Goal: Check status

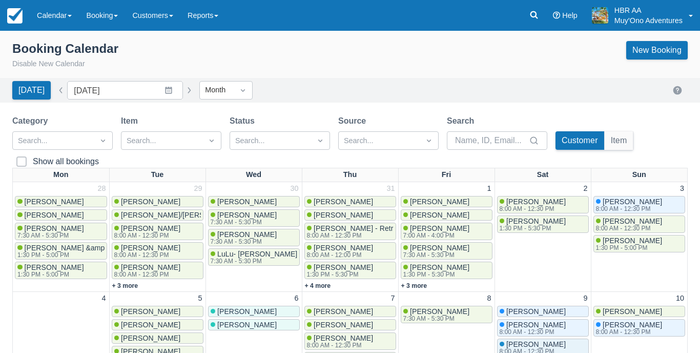
scroll to position [315, 0]
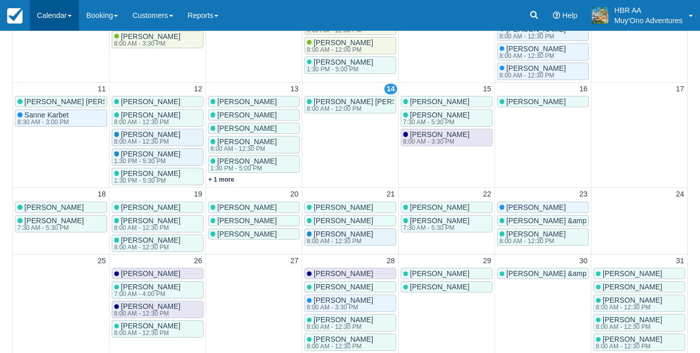
click at [57, 18] on link "Calendar" at bounding box center [54, 15] width 49 height 31
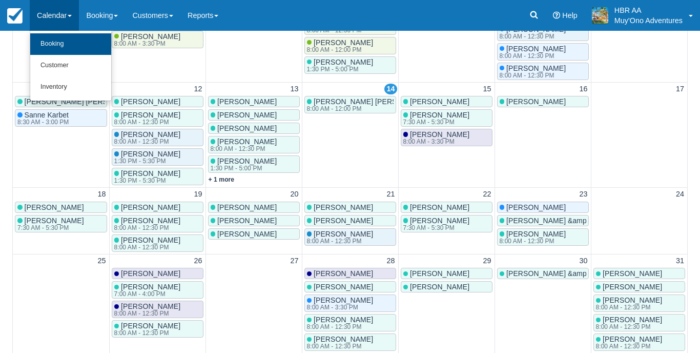
click at [62, 48] on link "Booking" at bounding box center [70, 44] width 81 height 22
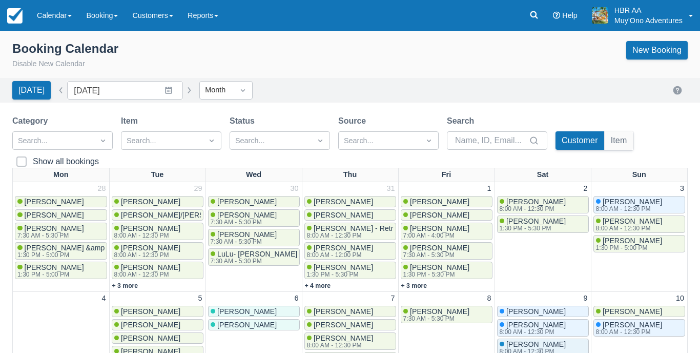
click at [379, 98] on div "Today Date August 2025 Navigate forward to interact with the calendar and selec…" at bounding box center [350, 90] width 676 height 18
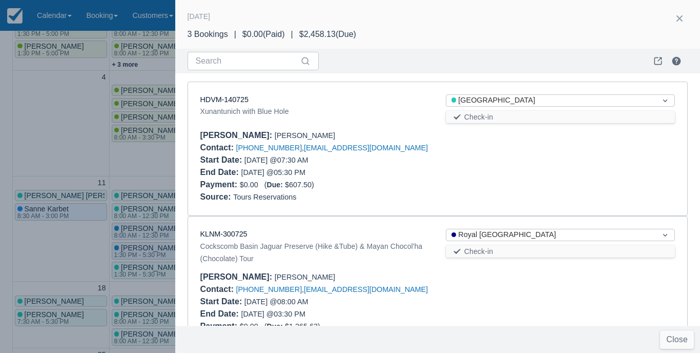
scroll to position [28, 0]
click at [392, 118] on div "HDVM-140725 Xunantunich with Blue Hole" at bounding box center [315, 109] width 246 height 31
click at [40, 132] on div at bounding box center [350, 176] width 700 height 353
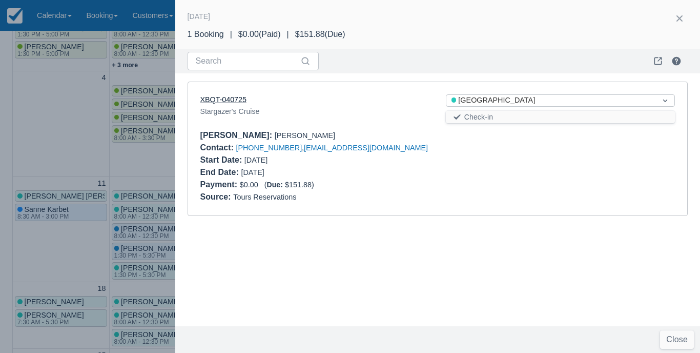
click at [218, 95] on link "XBQT-040725" at bounding box center [223, 99] width 46 height 8
click at [134, 166] on div at bounding box center [350, 176] width 700 height 353
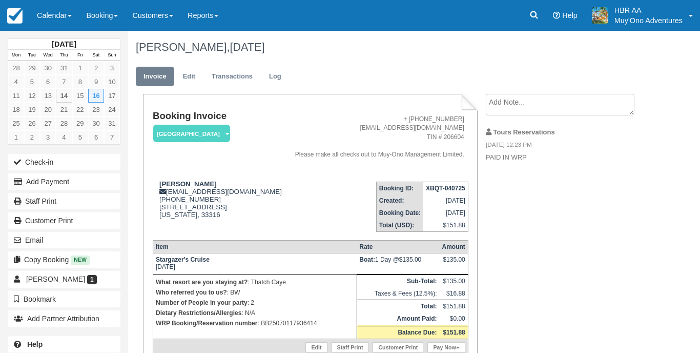
click at [325, 120] on address "+ [PHONE_NUMBER] [EMAIL_ADDRESS][DOMAIN_NAME] TIN # 206604 Please make all chec…" at bounding box center [377, 137] width 174 height 44
